Goal: Information Seeking & Learning: Learn about a topic

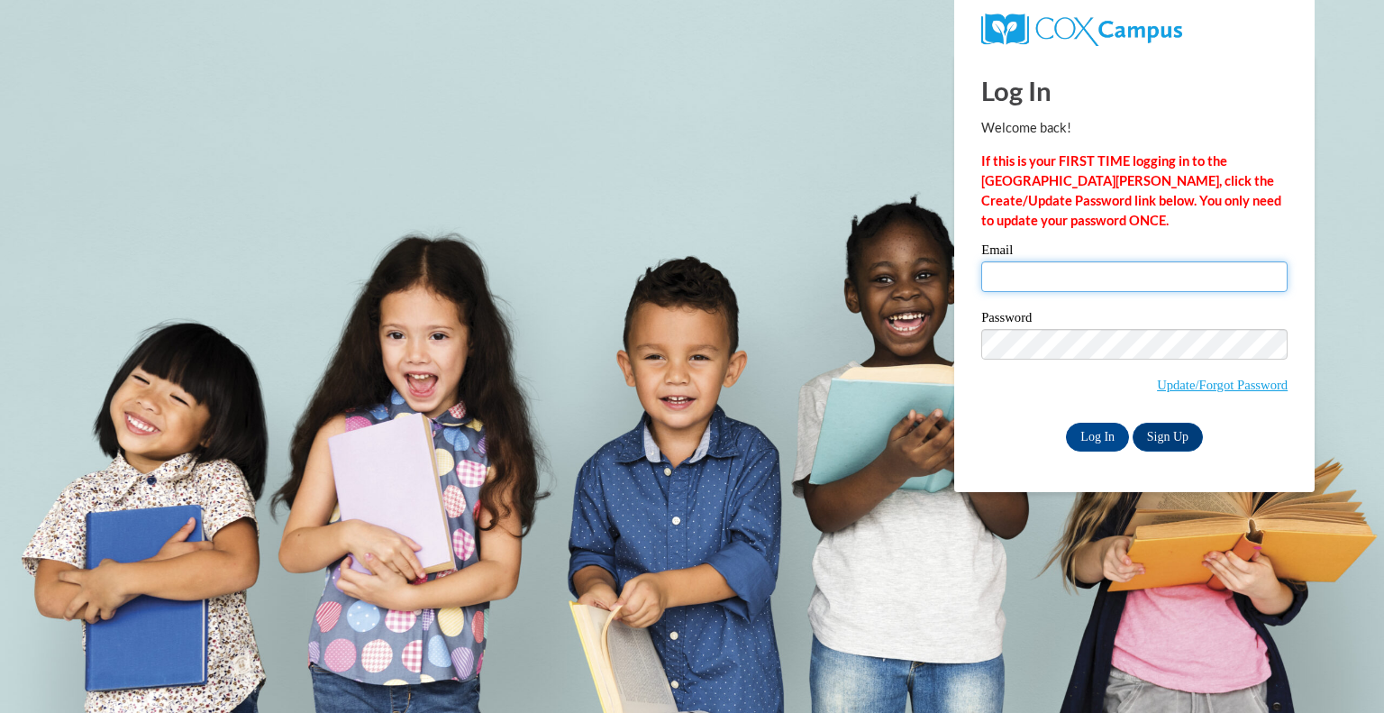
click at [1077, 277] on input "Email" at bounding box center [1134, 276] width 306 height 31
type input "becca.stadler@wfbschools.com"
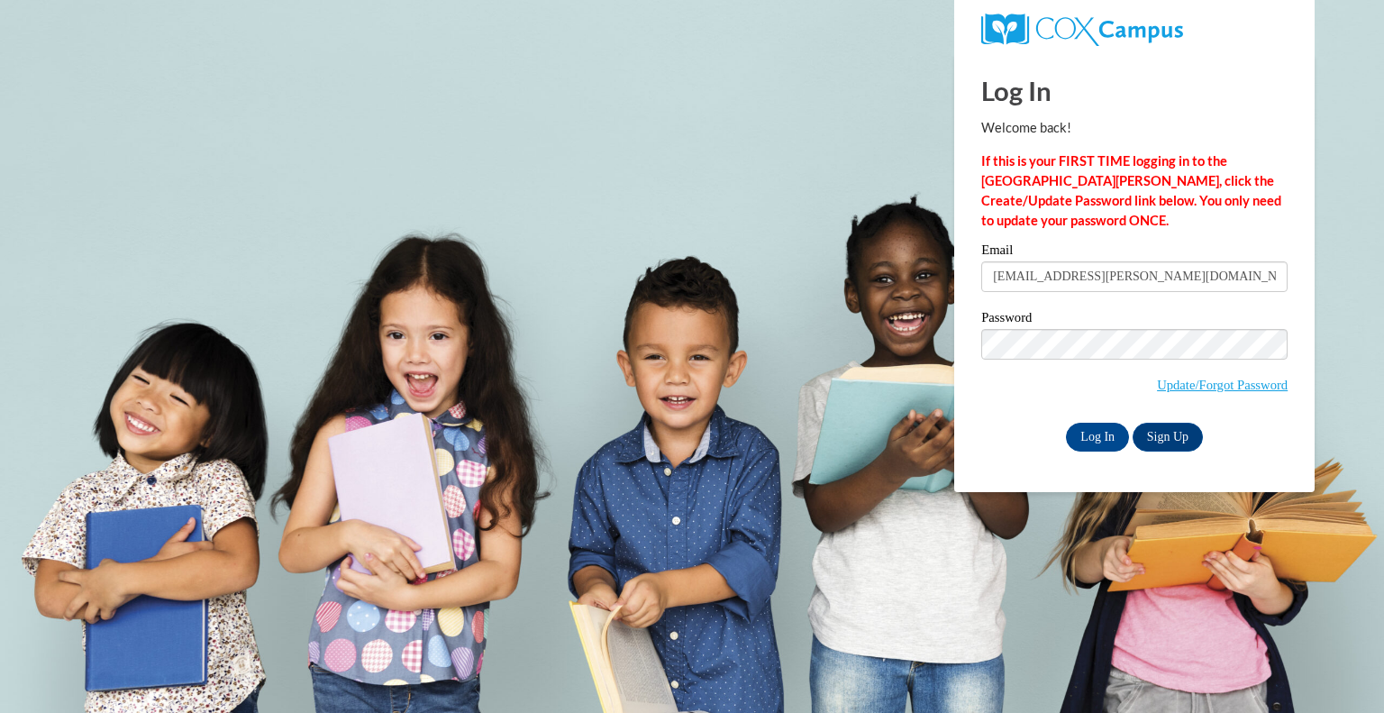
click at [933, 427] on body "Log In Welcome back! If this is your FIRST TIME logging in to the NEW Cox Campu…" at bounding box center [692, 356] width 1384 height 713
click at [1103, 437] on input "Log In" at bounding box center [1097, 436] width 63 height 29
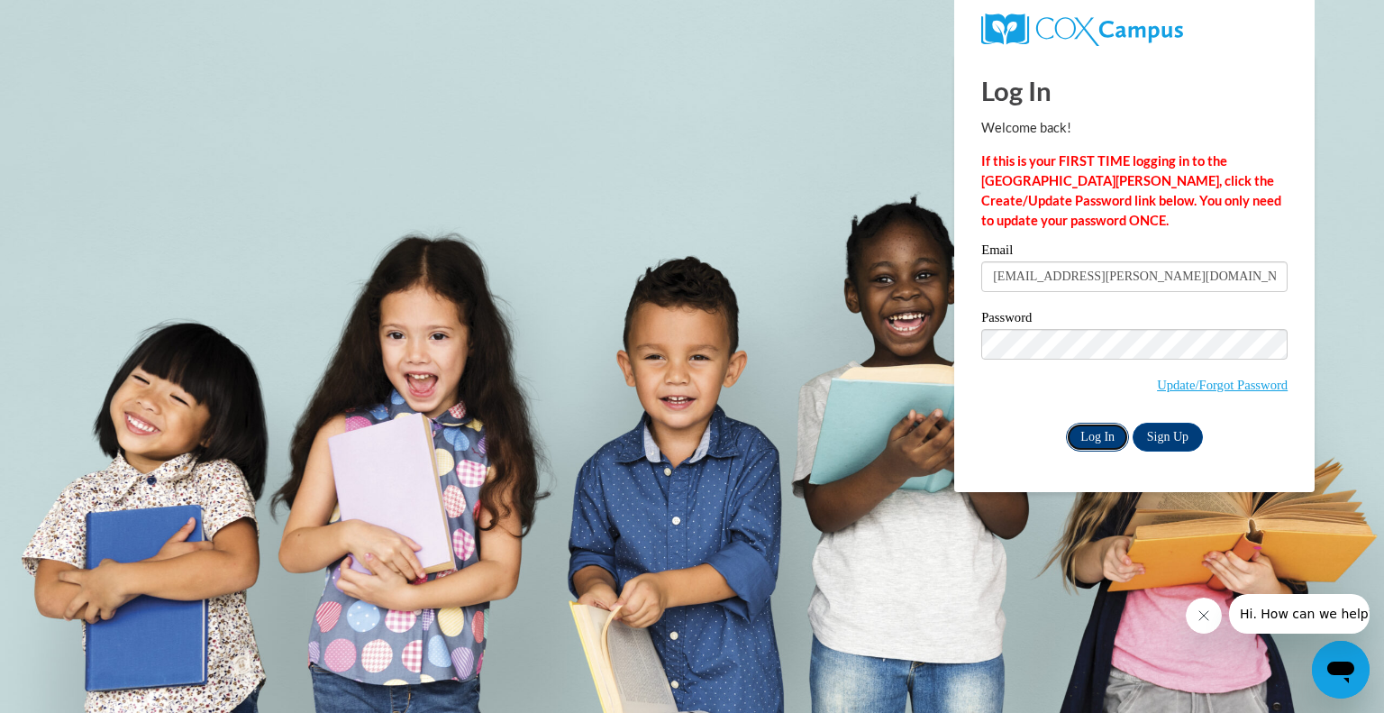
click at [1099, 447] on input "Log In" at bounding box center [1097, 436] width 63 height 29
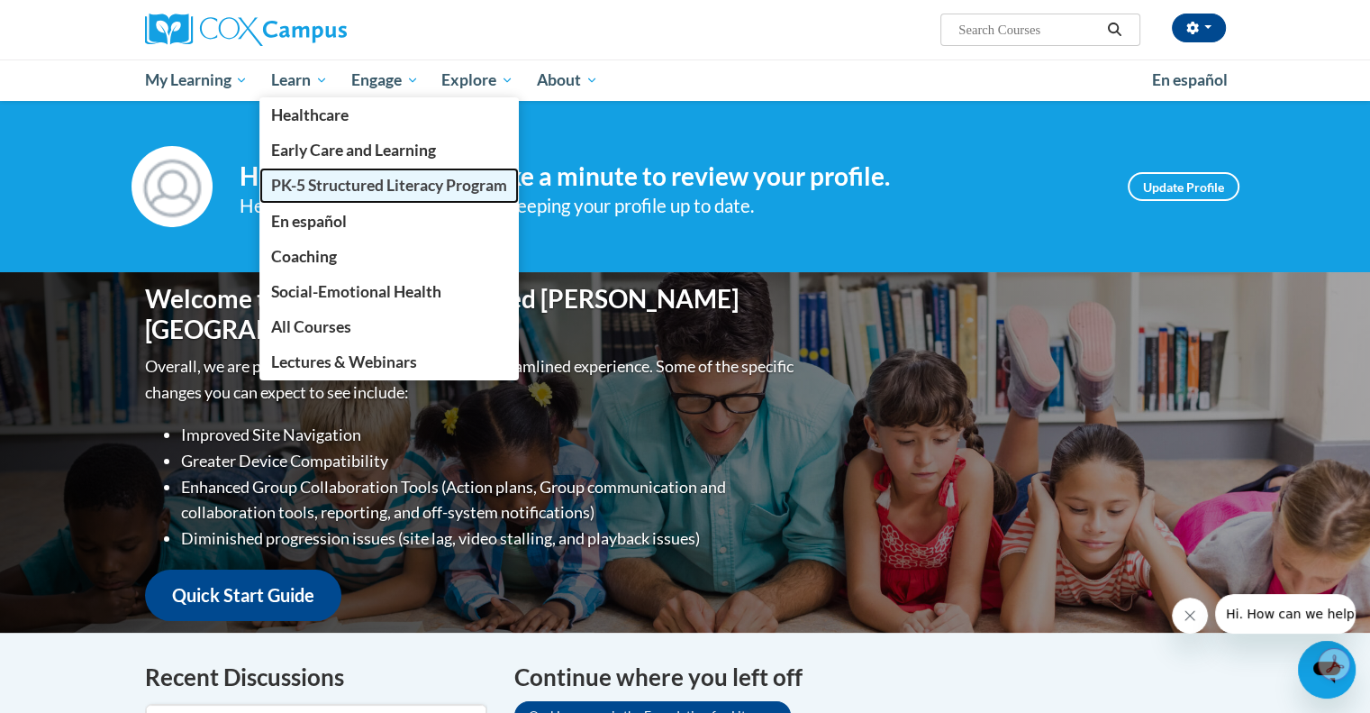
click at [316, 188] on span "PK-5 Structured Literacy Program" at bounding box center [389, 185] width 236 height 19
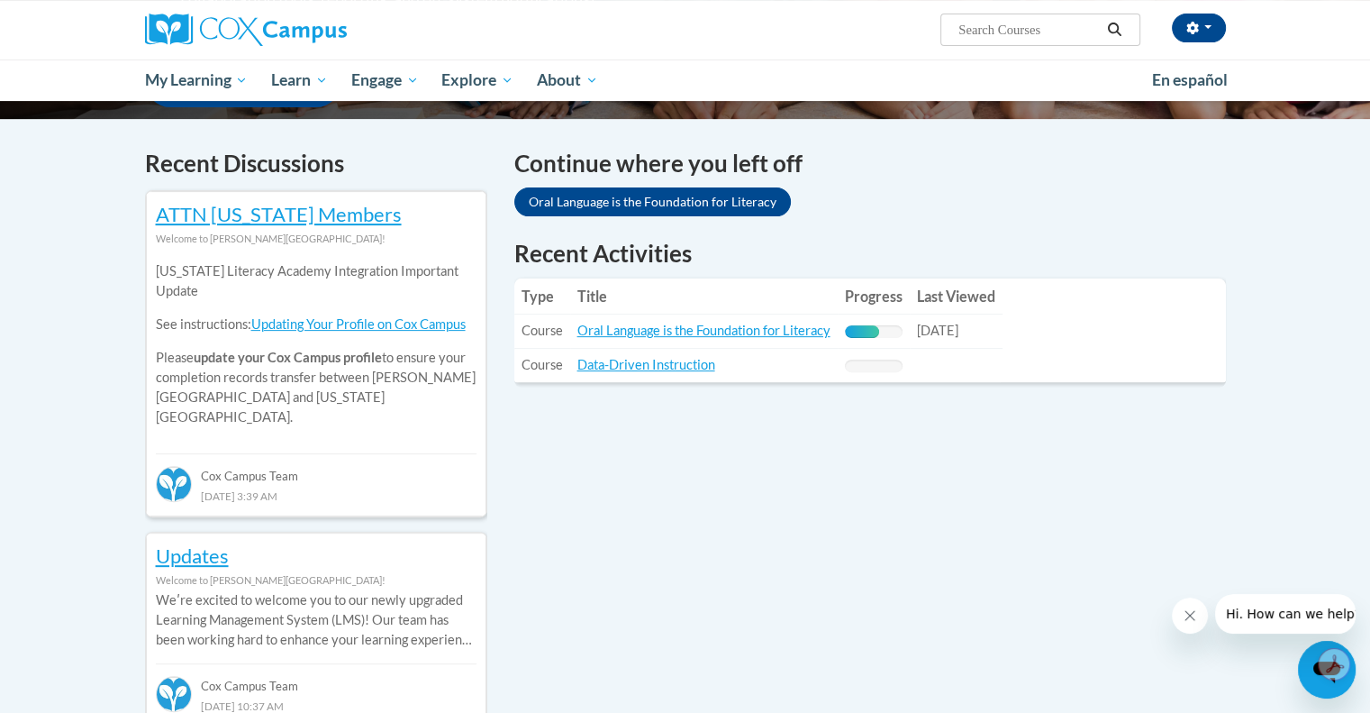
scroll to position [360, 0]
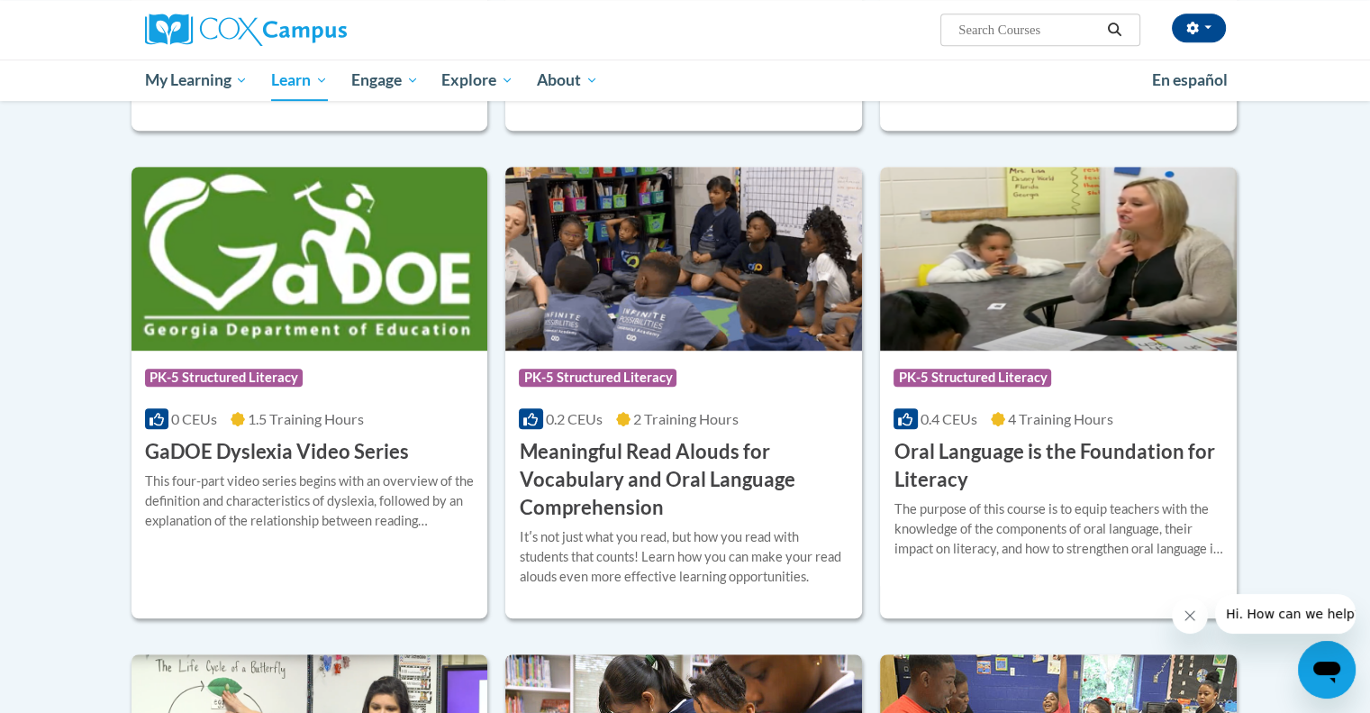
scroll to position [991, 0]
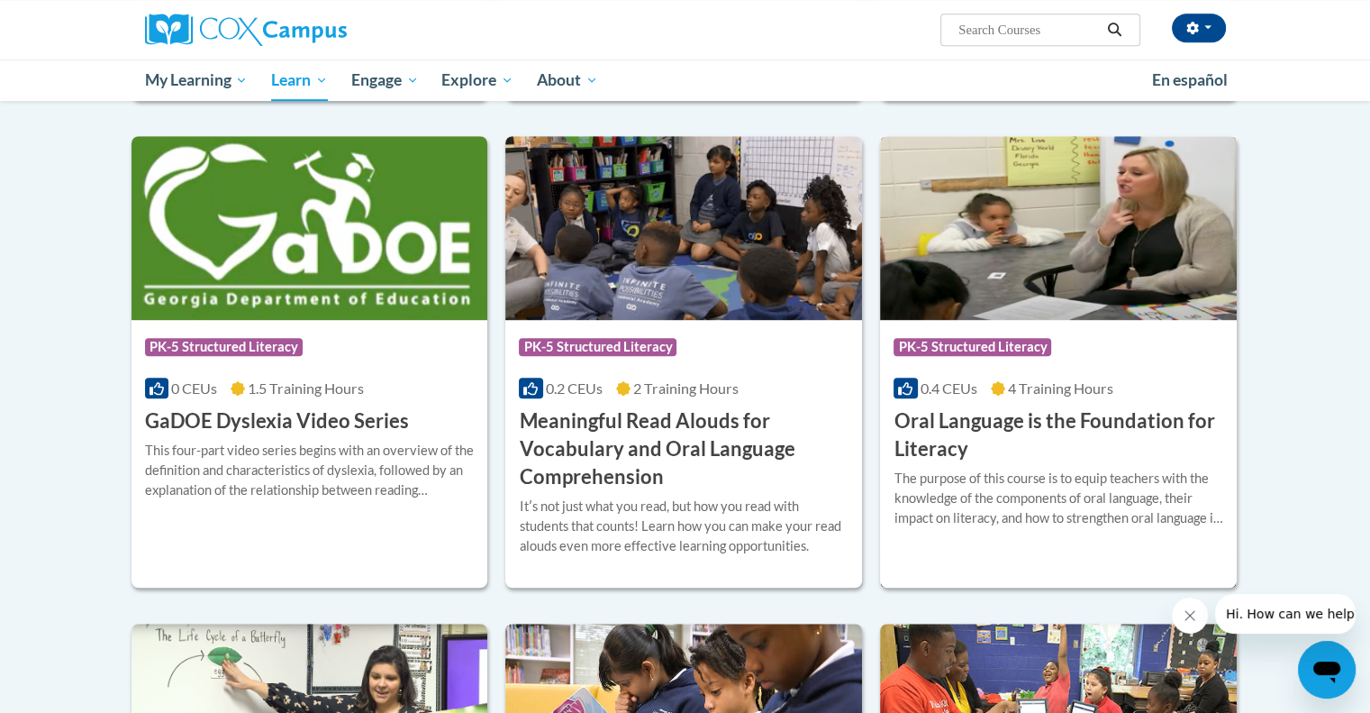
click at [1041, 447] on h3 "Oral Language is the Foundation for Literacy" at bounding box center [1059, 435] width 330 height 56
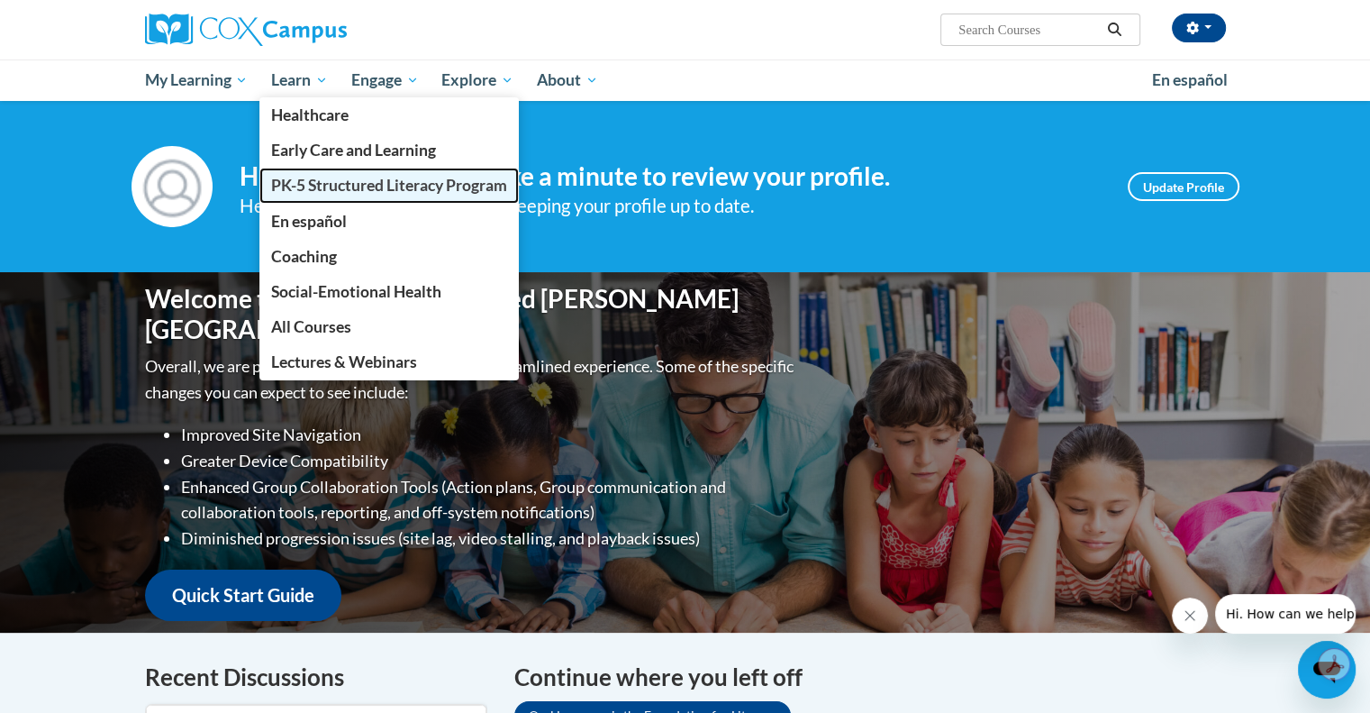
click at [322, 197] on link "PK-5 Structured Literacy Program" at bounding box center [388, 185] width 259 height 35
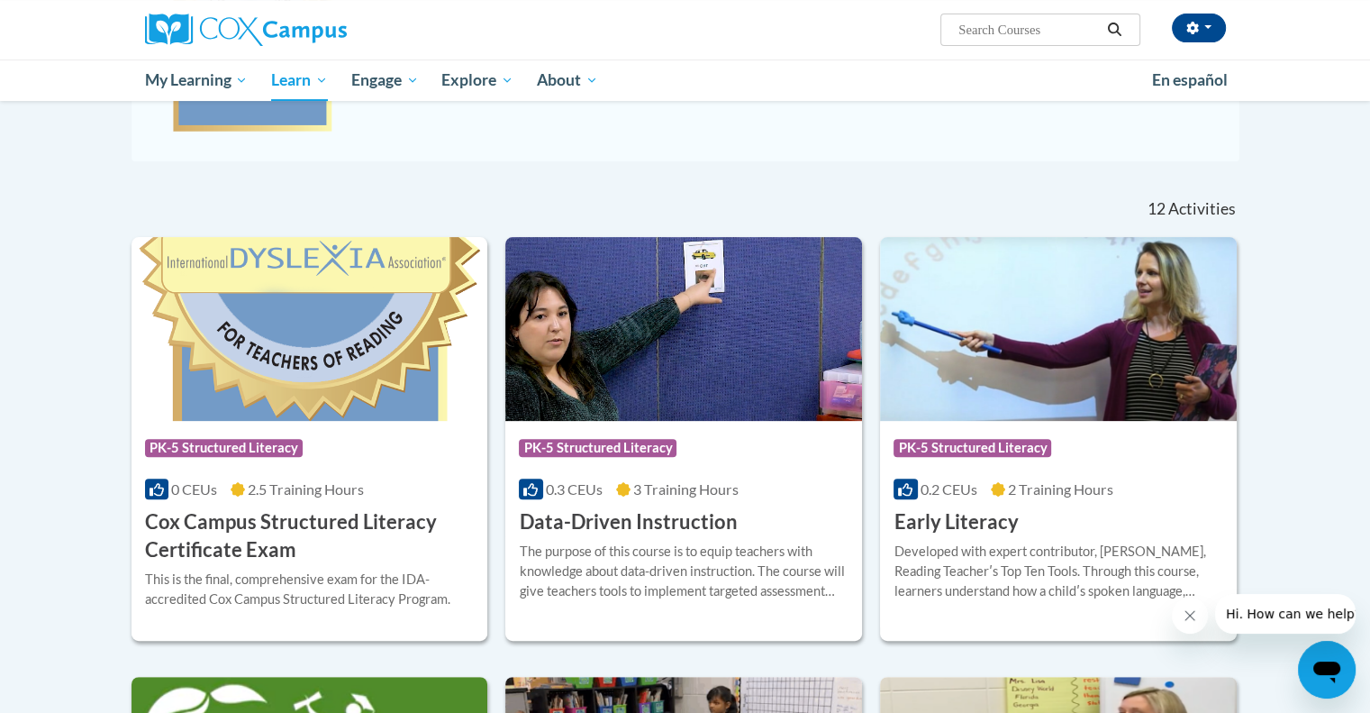
scroll to position [901, 0]
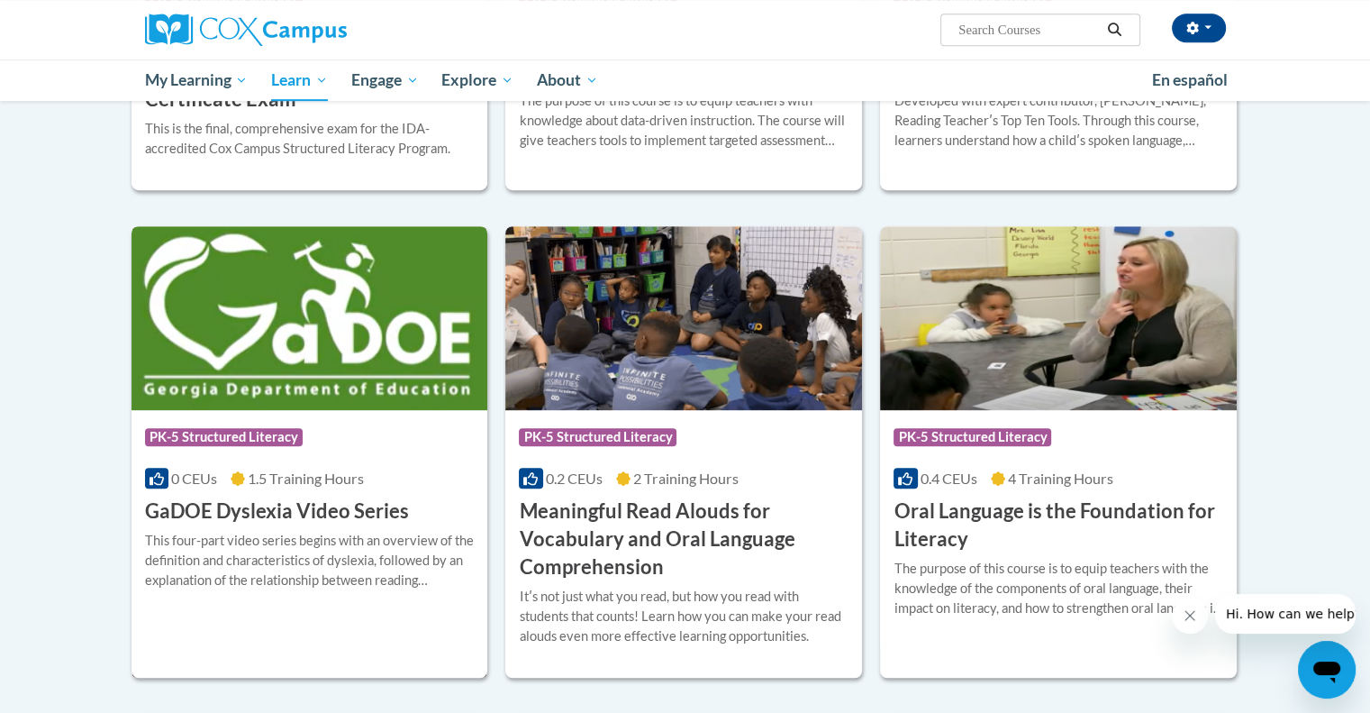
click at [245, 359] on img at bounding box center [310, 318] width 357 height 184
